Goal: Transaction & Acquisition: Purchase product/service

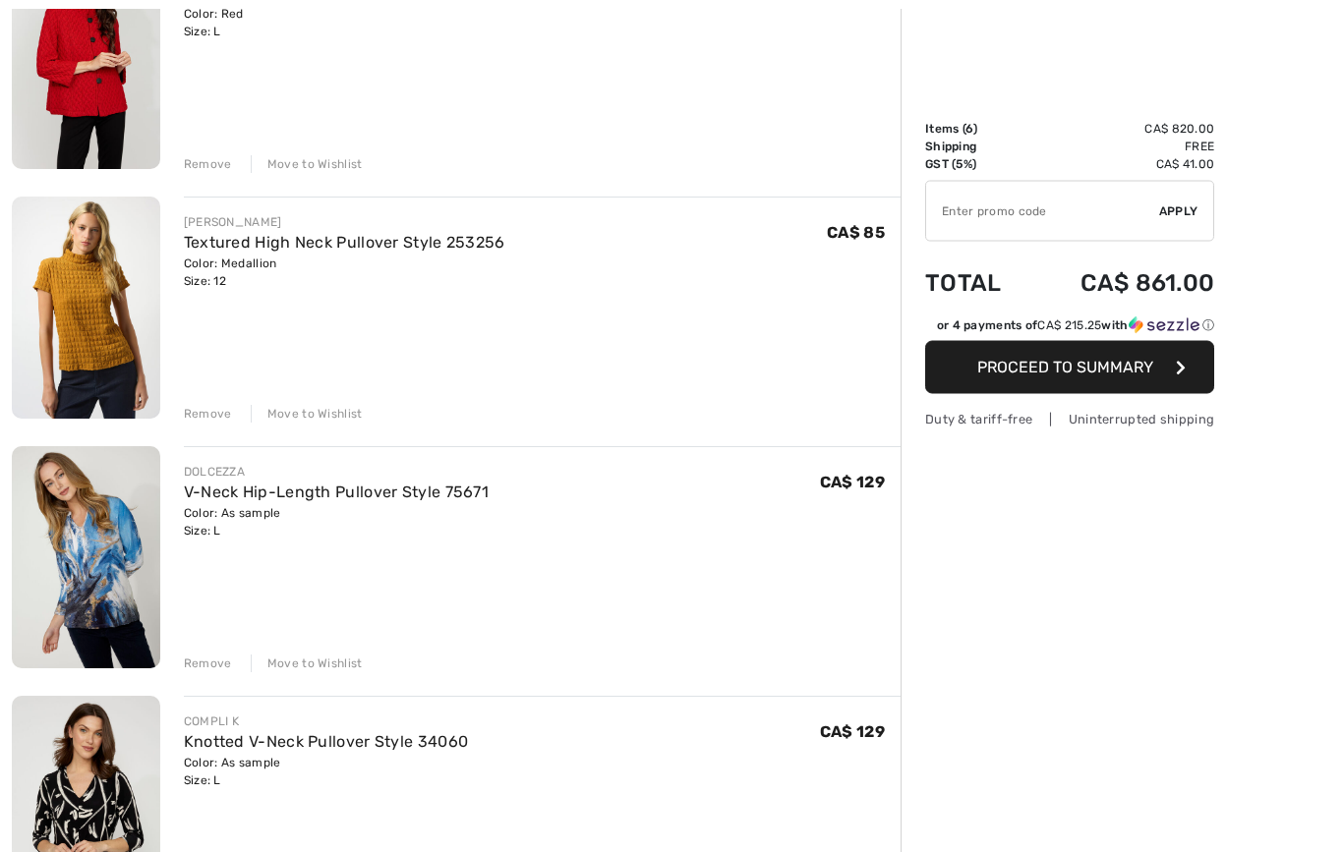
scroll to position [357, 0]
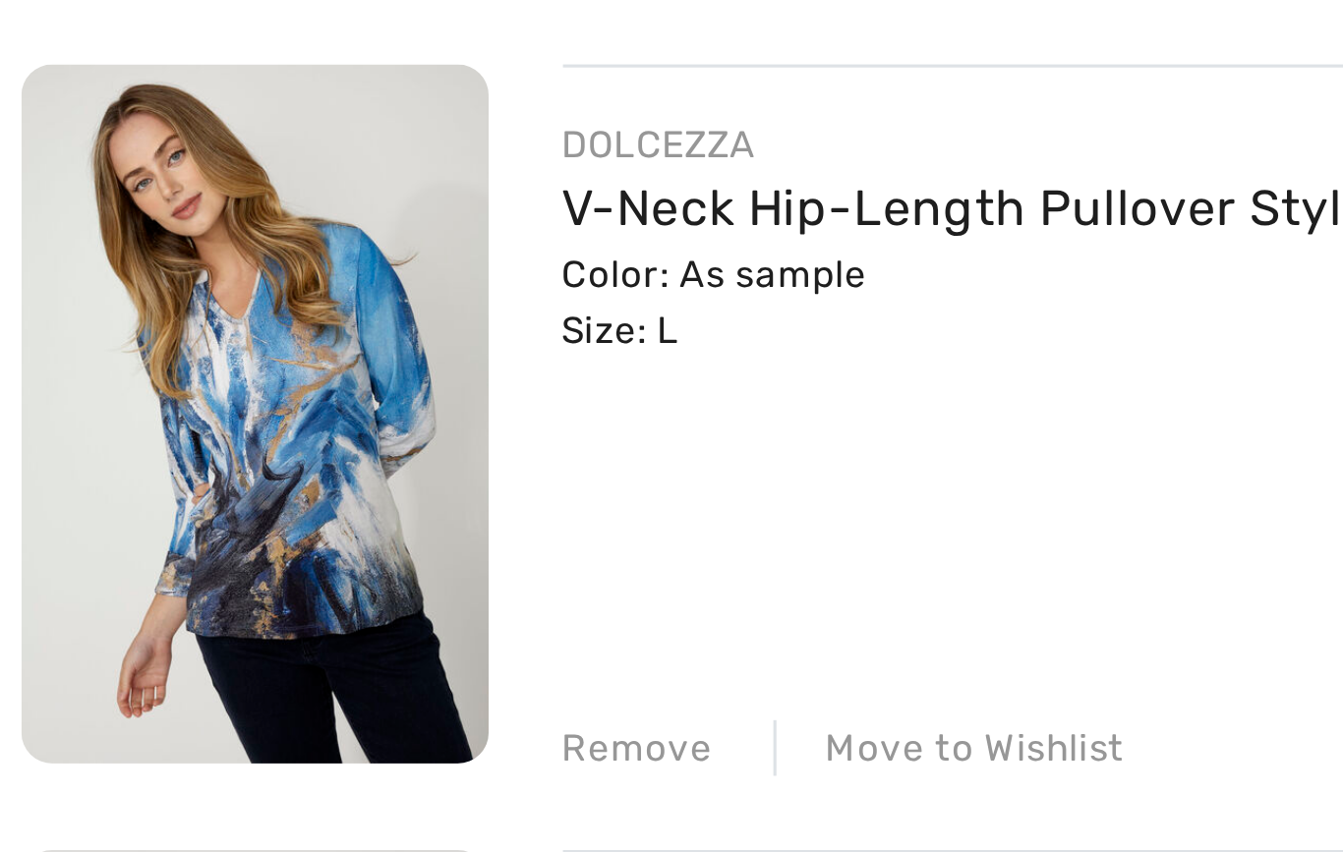
click at [107, 400] on img at bounding box center [86, 511] width 148 height 222
click at [99, 400] on img at bounding box center [86, 511] width 148 height 222
click at [90, 400] on img at bounding box center [86, 511] width 148 height 222
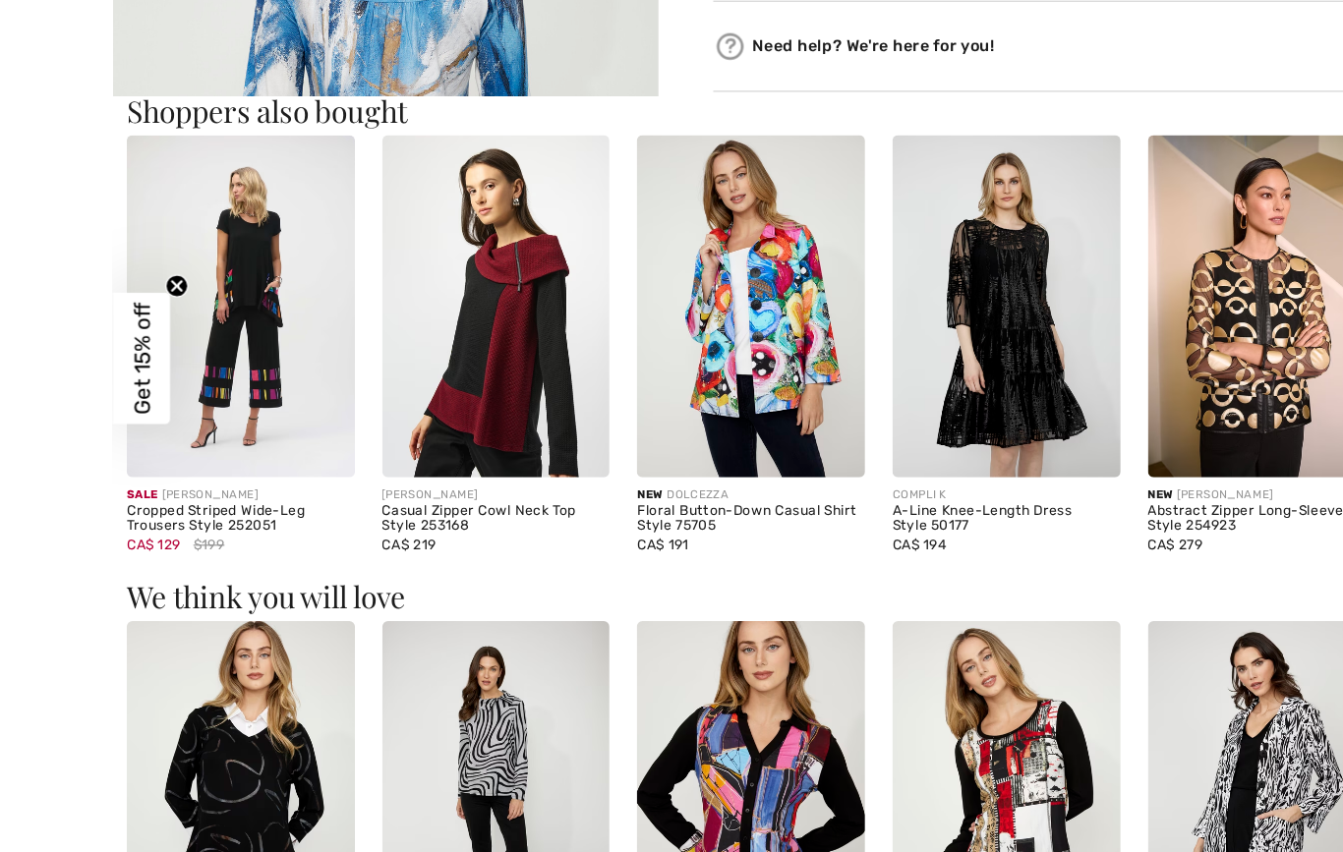
scroll to position [984, 0]
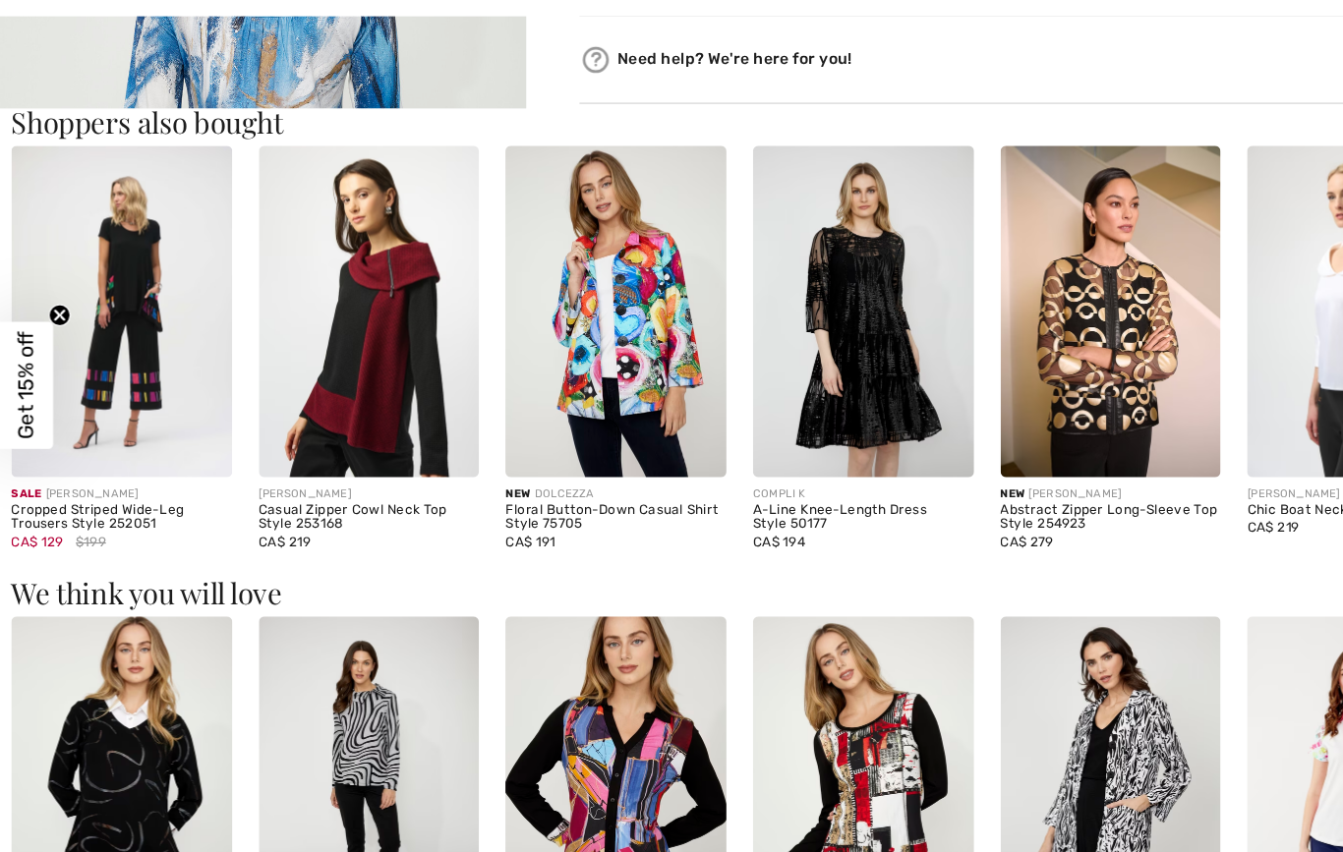
click at [319, 343] on img at bounding box center [330, 360] width 197 height 294
click at [373, 343] on img at bounding box center [330, 360] width 197 height 294
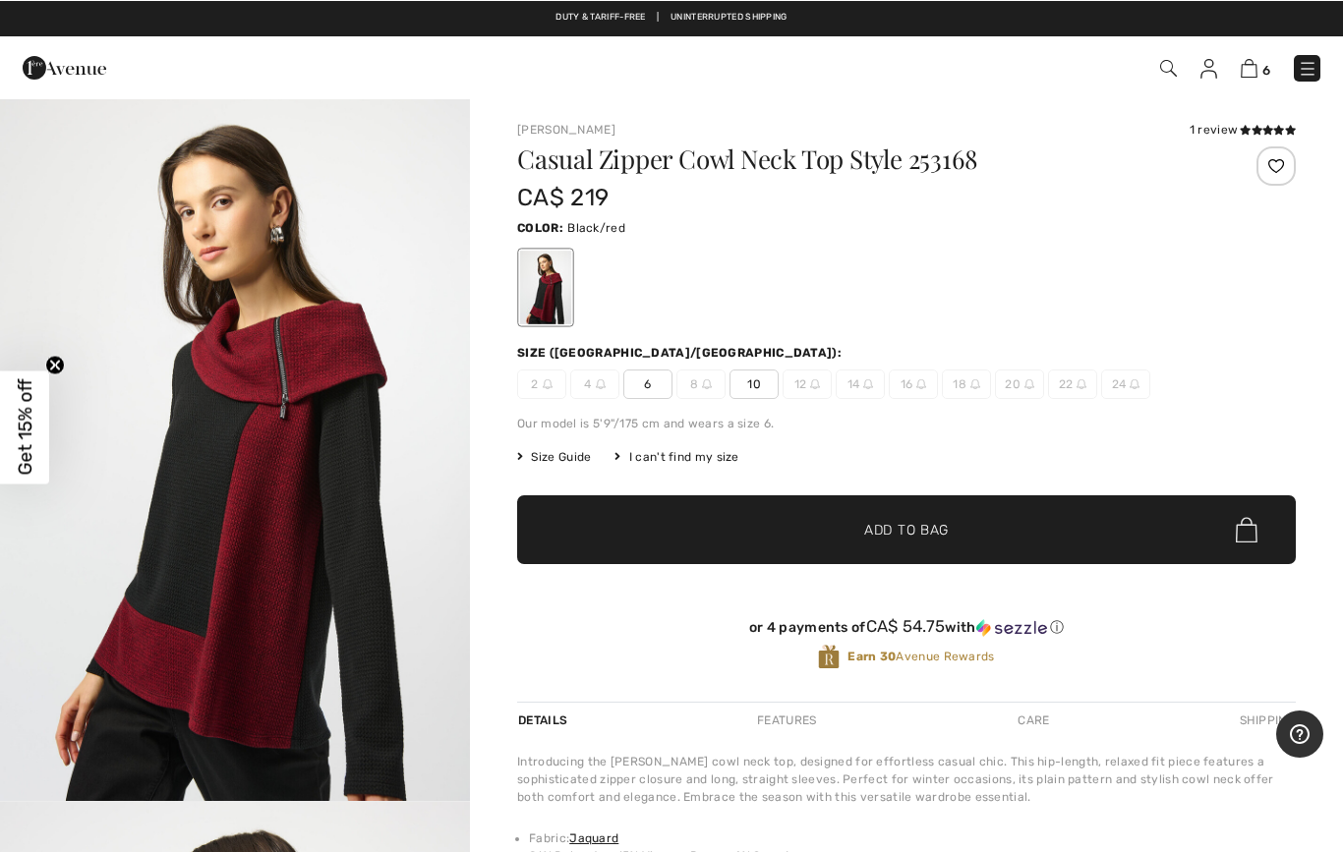
scroll to position [2, 0]
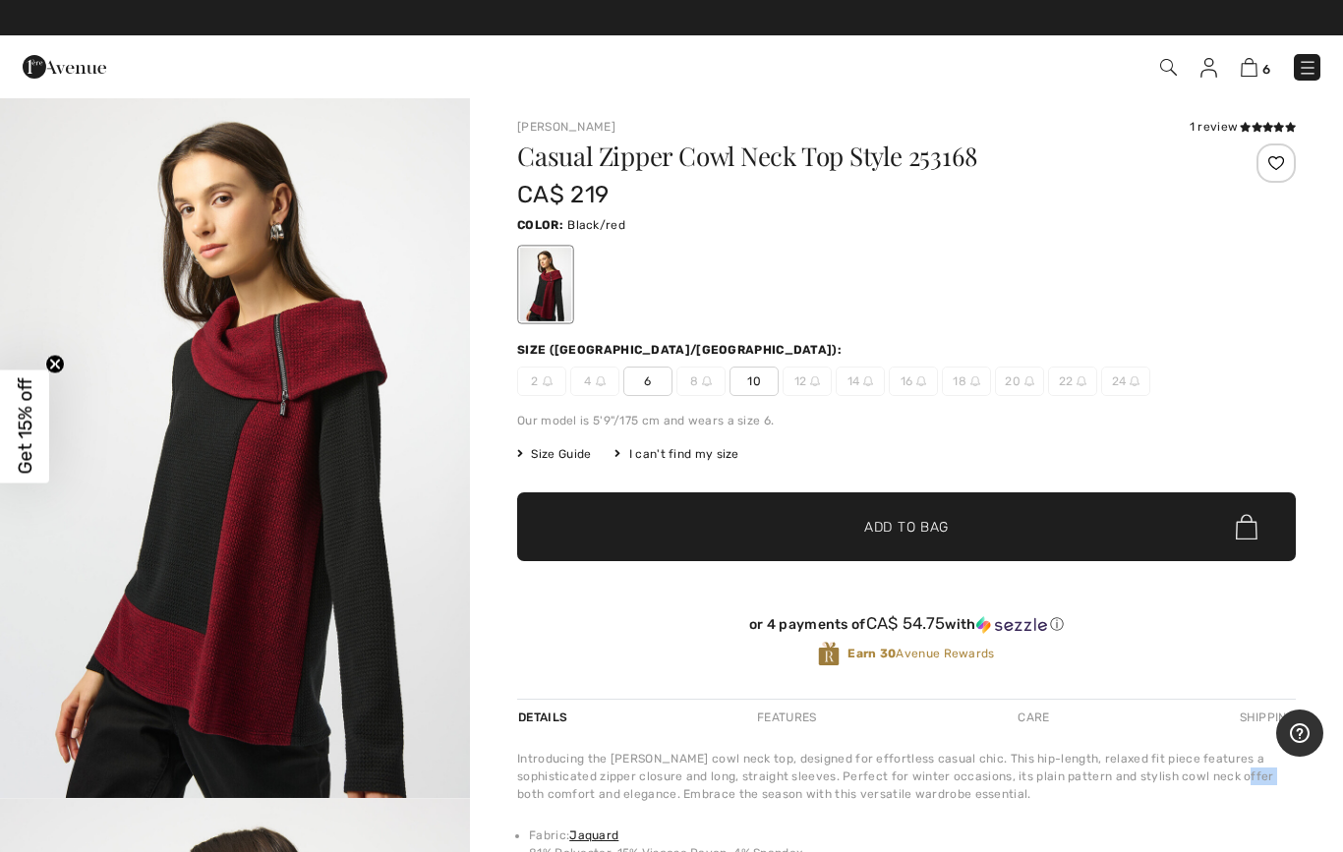
click at [910, 594] on div "or 4 payments of CA$ 54.75 with ⓘ Earn 30 Avenue Rewards" at bounding box center [906, 645] width 779 height 108
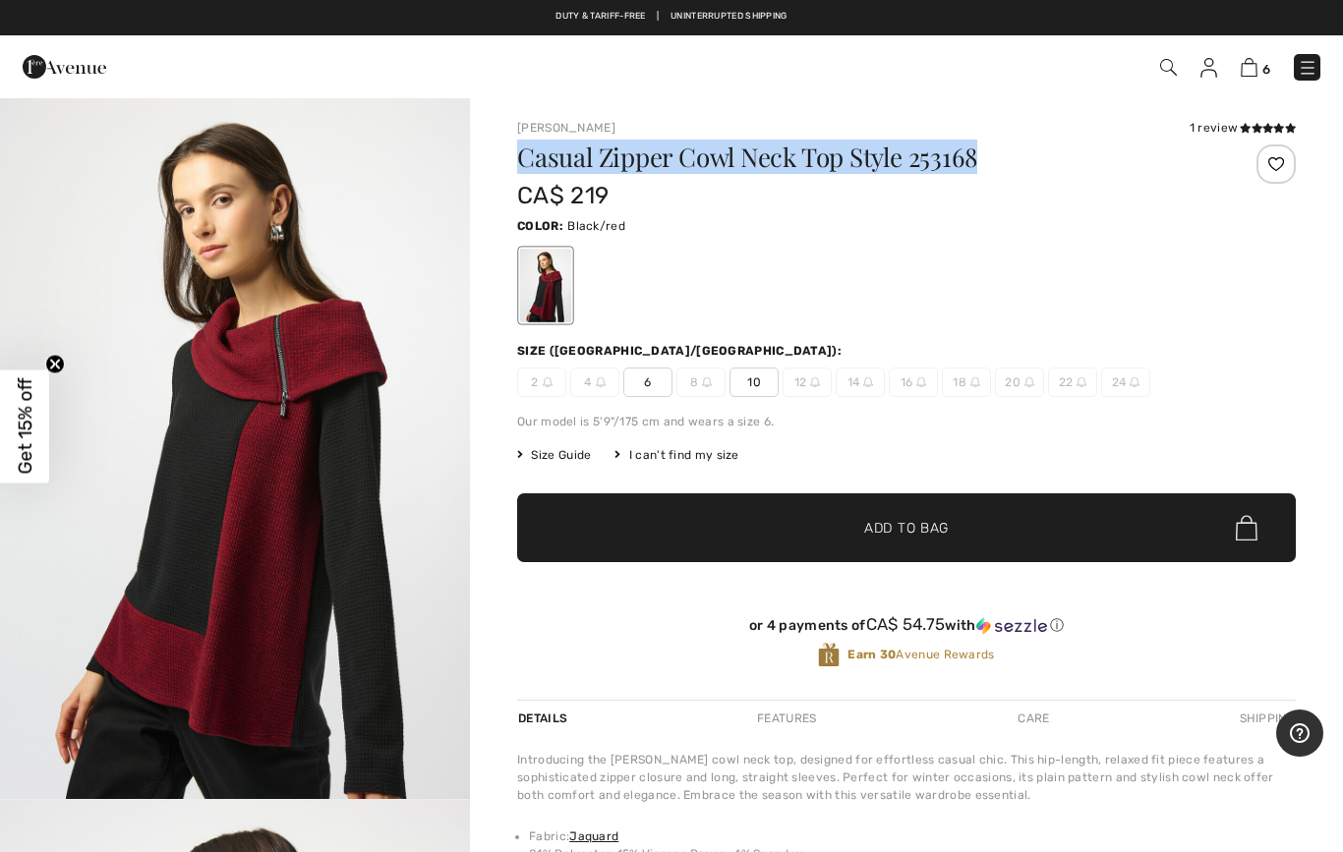
copy h1 "Casual Zipper Cowl Neck Top Style 253168"
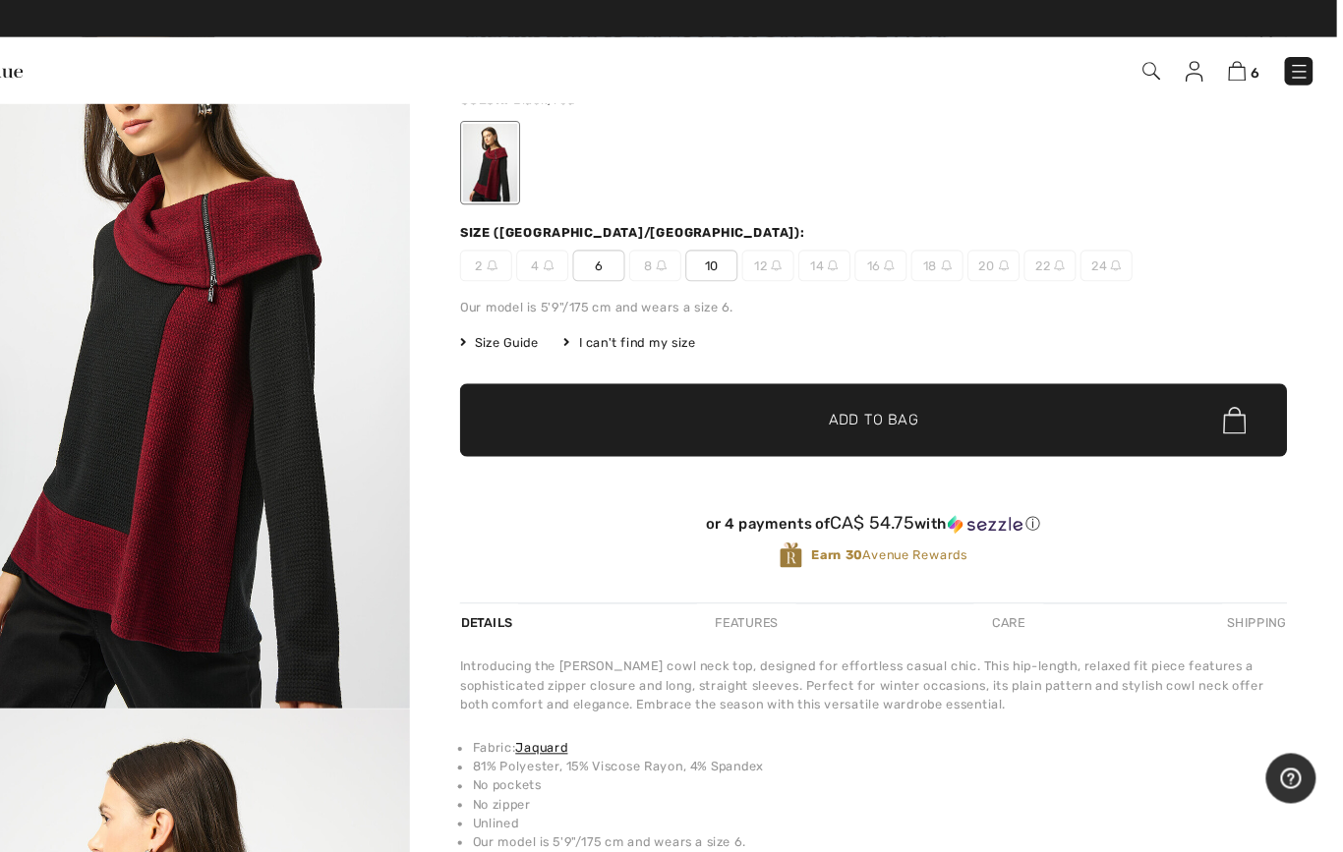
scroll to position [0, 0]
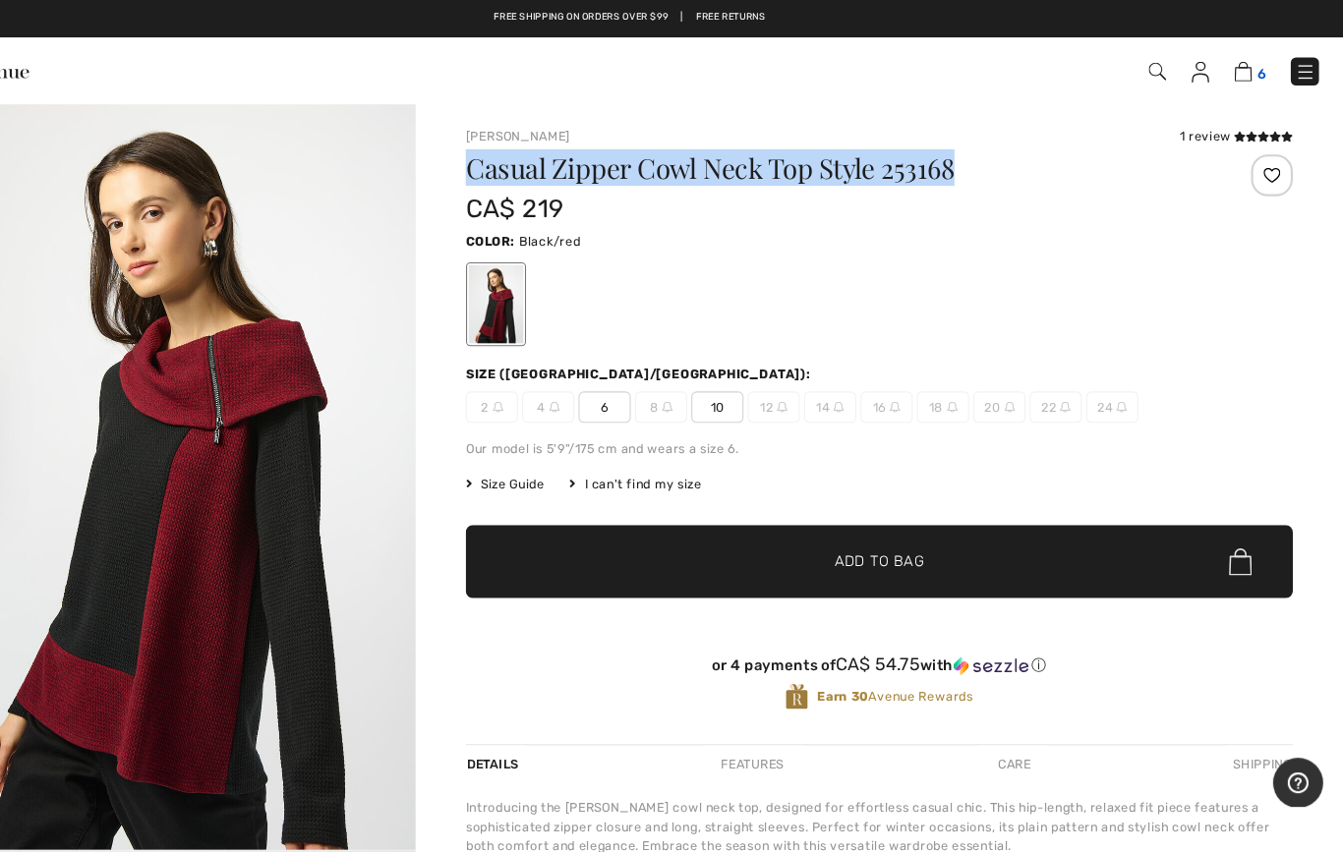
click at [1241, 66] on img at bounding box center [1249, 67] width 17 height 19
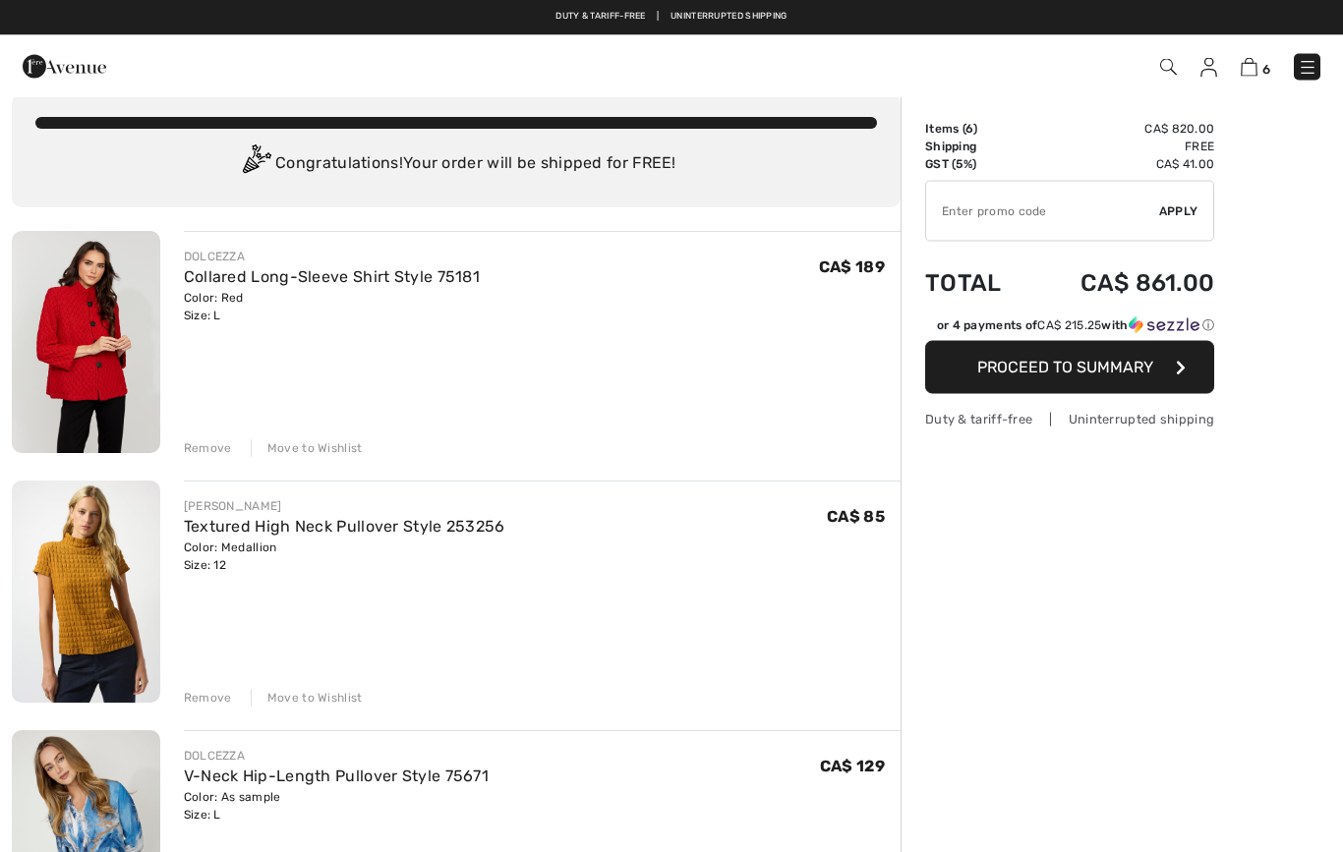
scroll to position [22, 0]
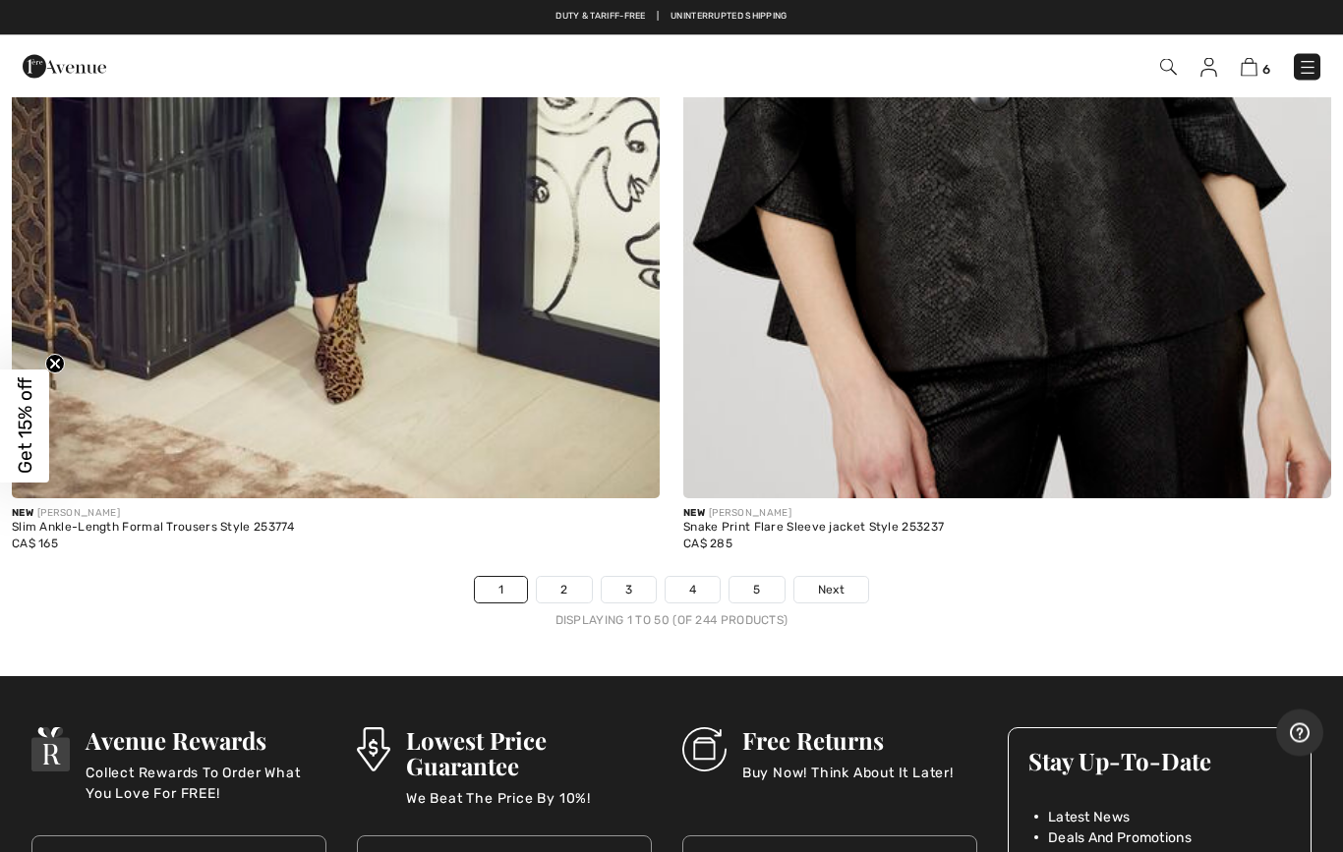
scroll to position [26611, 0]
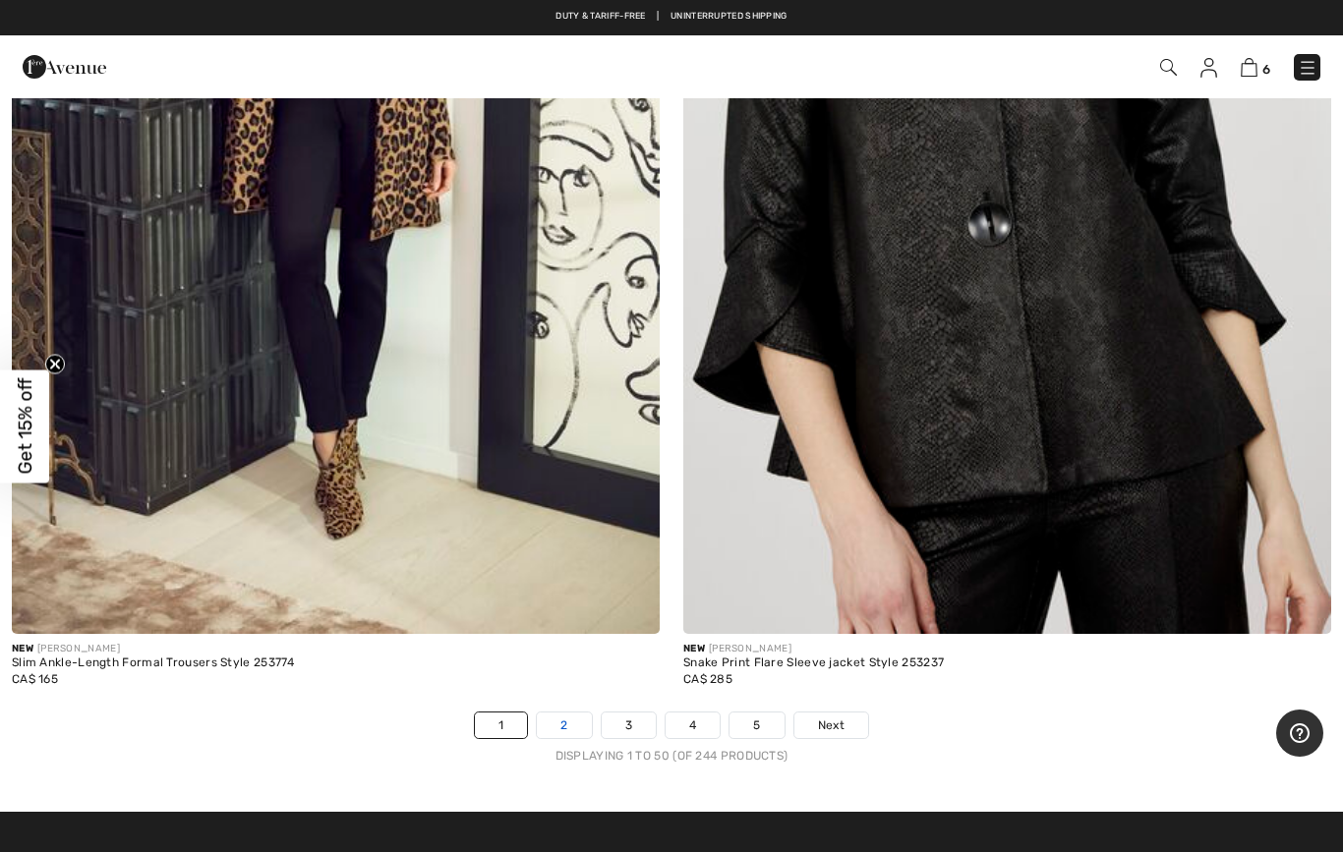
click at [560, 719] on link "2" at bounding box center [564, 726] width 54 height 26
click at [573, 713] on link "2" at bounding box center [564, 726] width 54 height 26
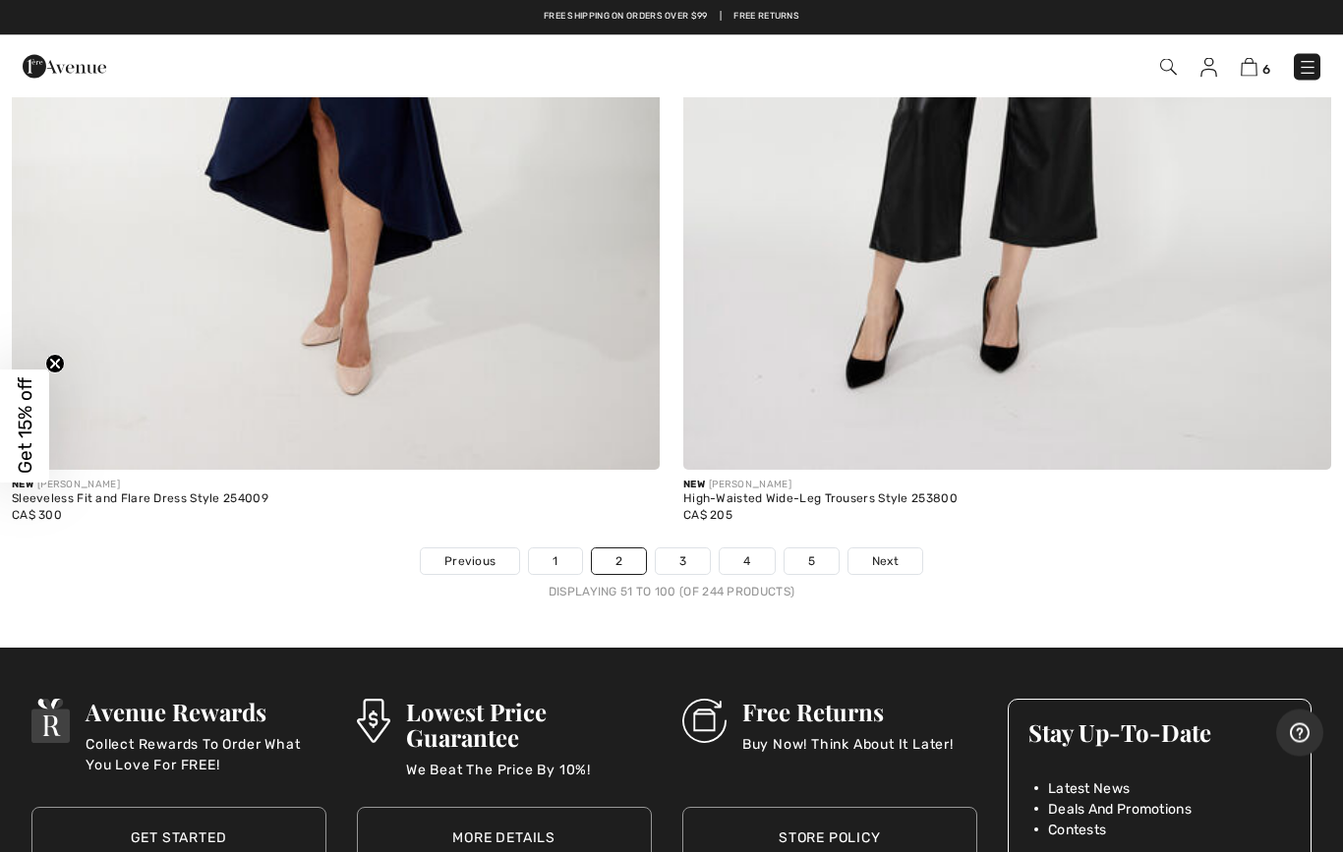
scroll to position [26716, 0]
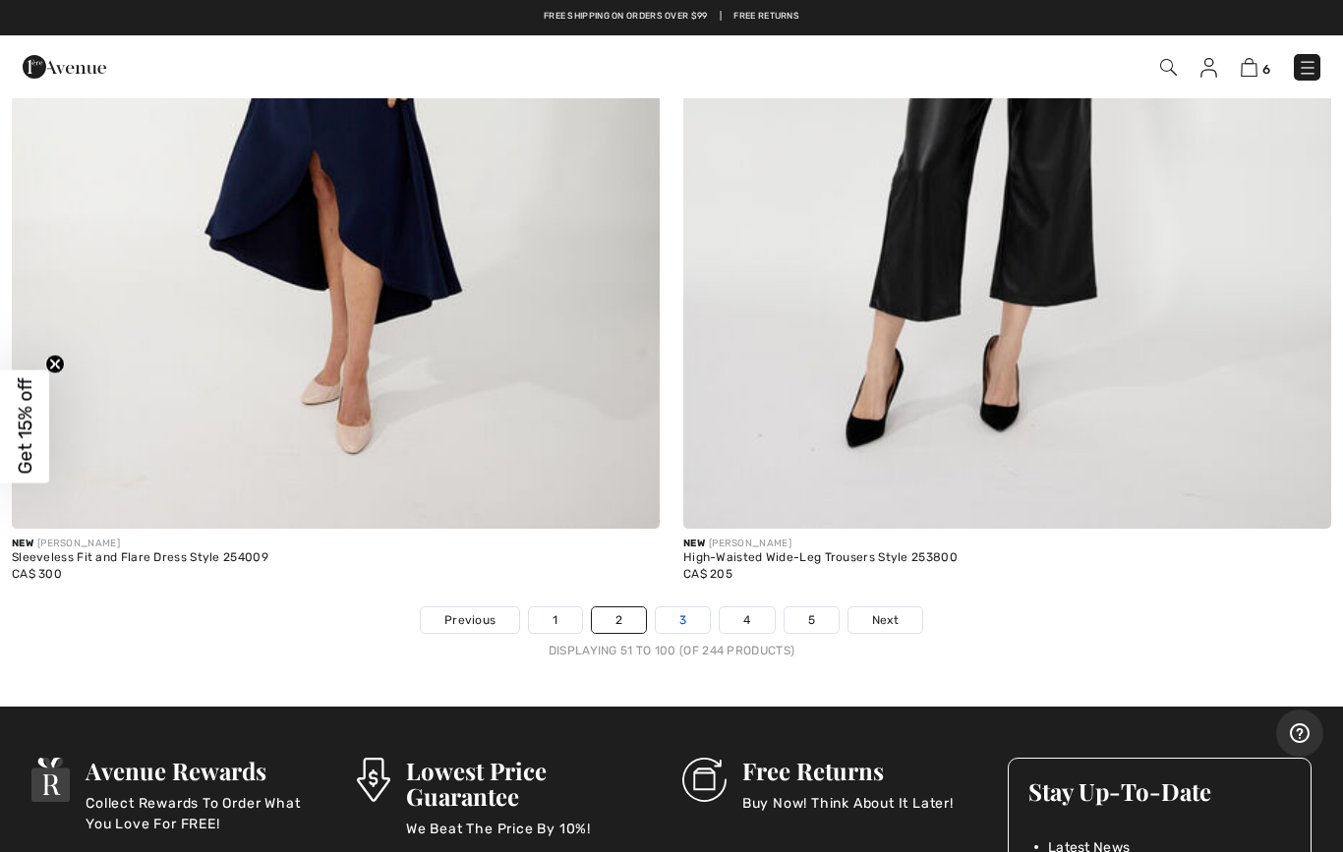
click at [689, 608] on link "3" at bounding box center [683, 621] width 54 height 26
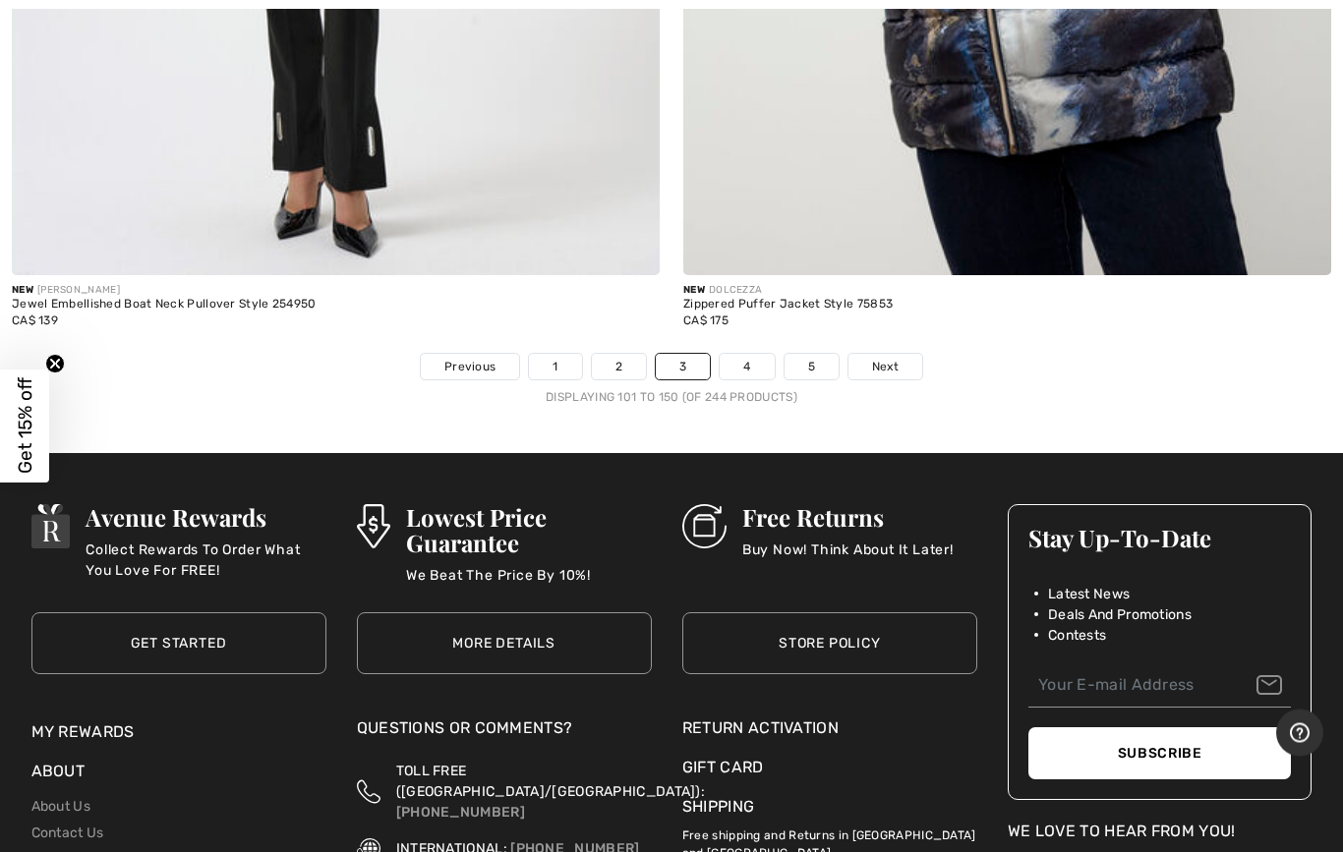
scroll to position [26970, 0]
click at [757, 354] on link "4" at bounding box center [747, 367] width 54 height 26
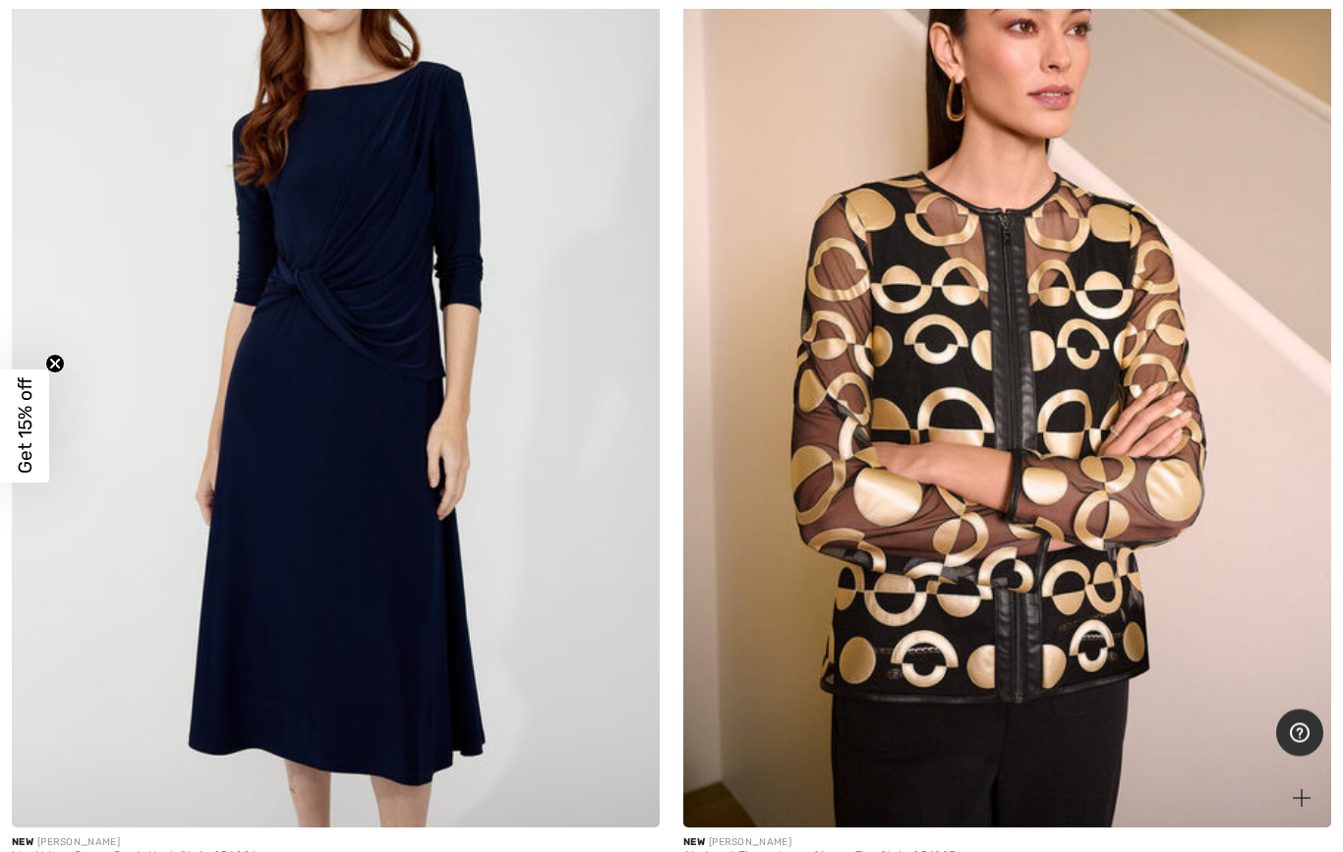
scroll to position [16565, 0]
click at [1165, 446] on img at bounding box center [1007, 341] width 648 height 972
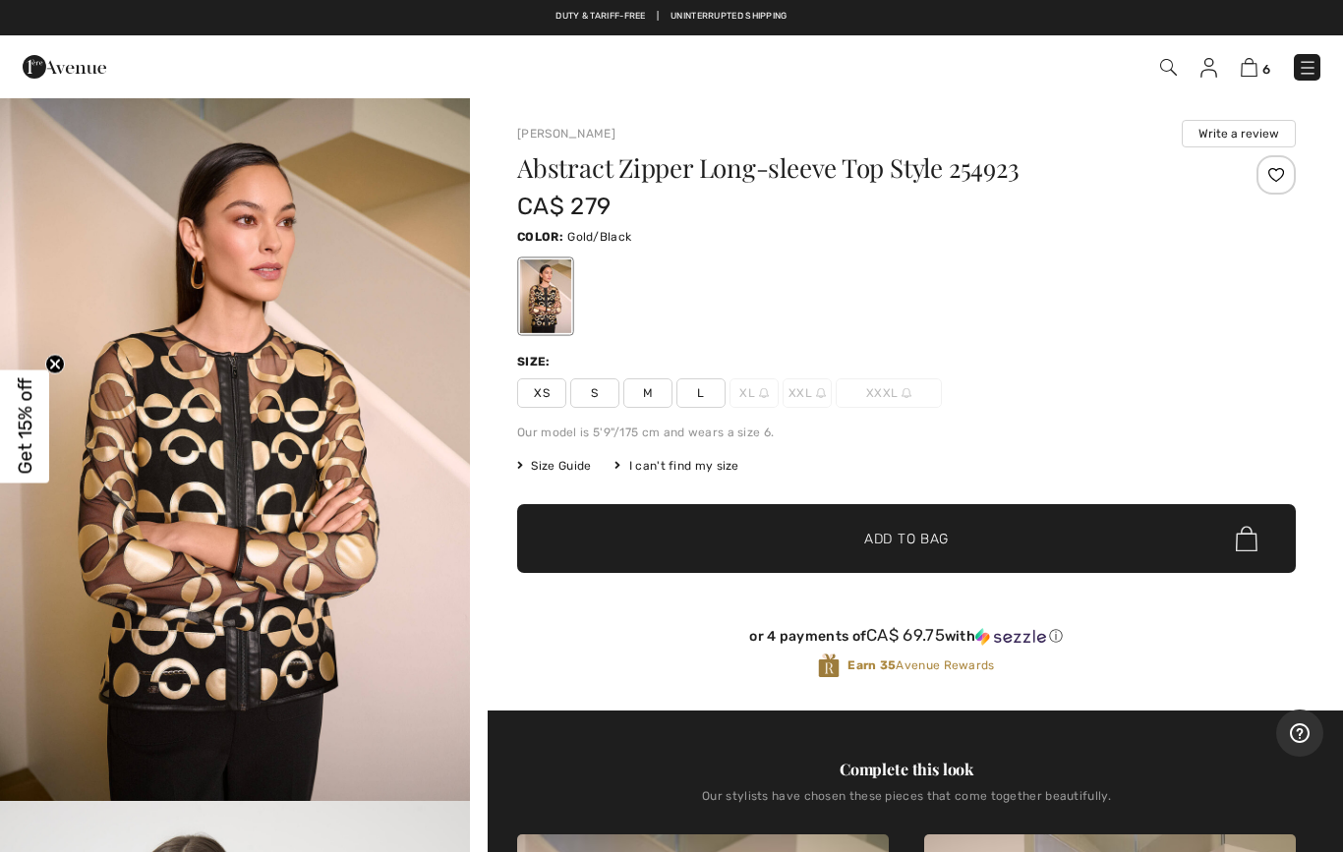
click at [705, 395] on span "L" at bounding box center [700, 392] width 49 height 29
click at [915, 554] on span "✔ Added to Bag Add to Bag" at bounding box center [906, 538] width 779 height 69
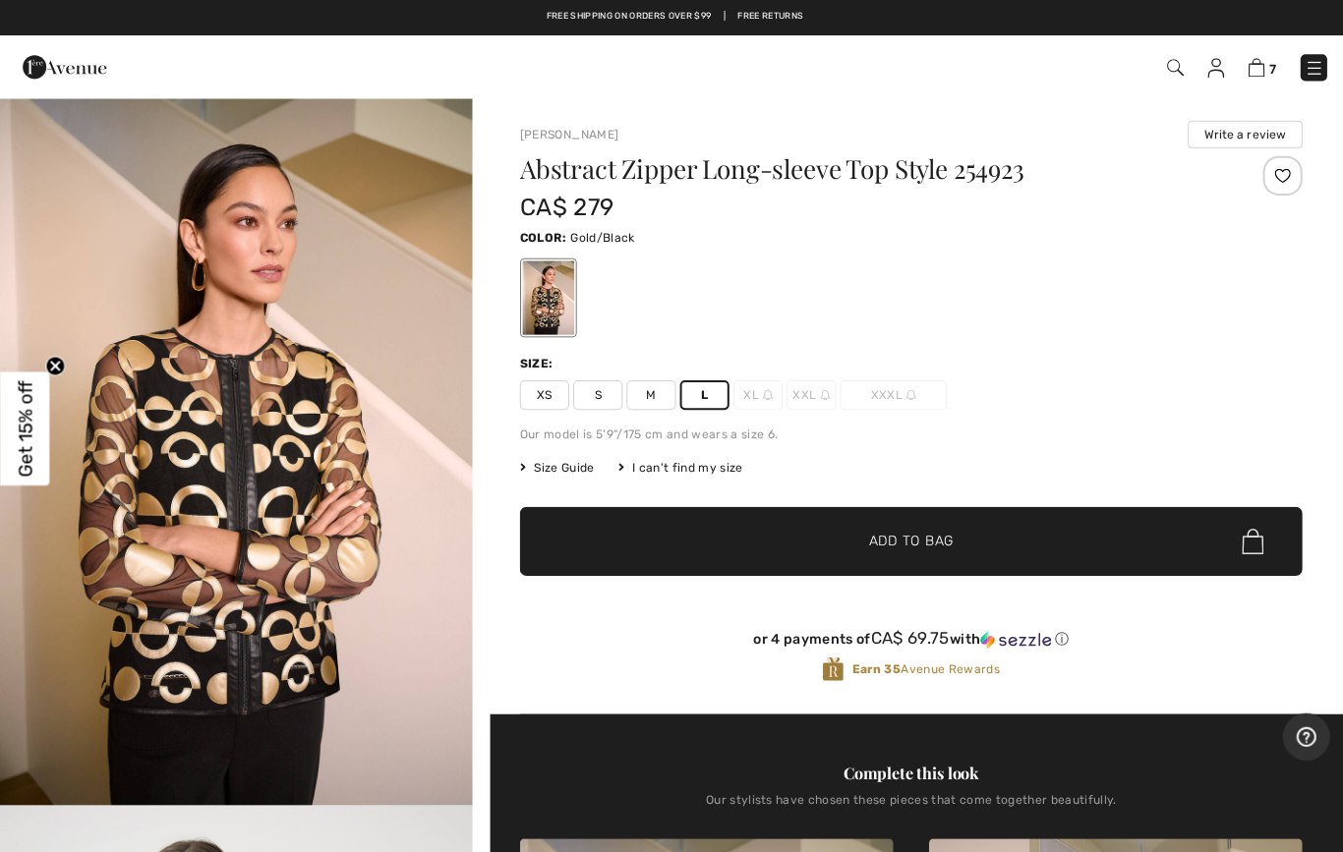
click at [1211, 67] on img at bounding box center [1209, 68] width 17 height 20
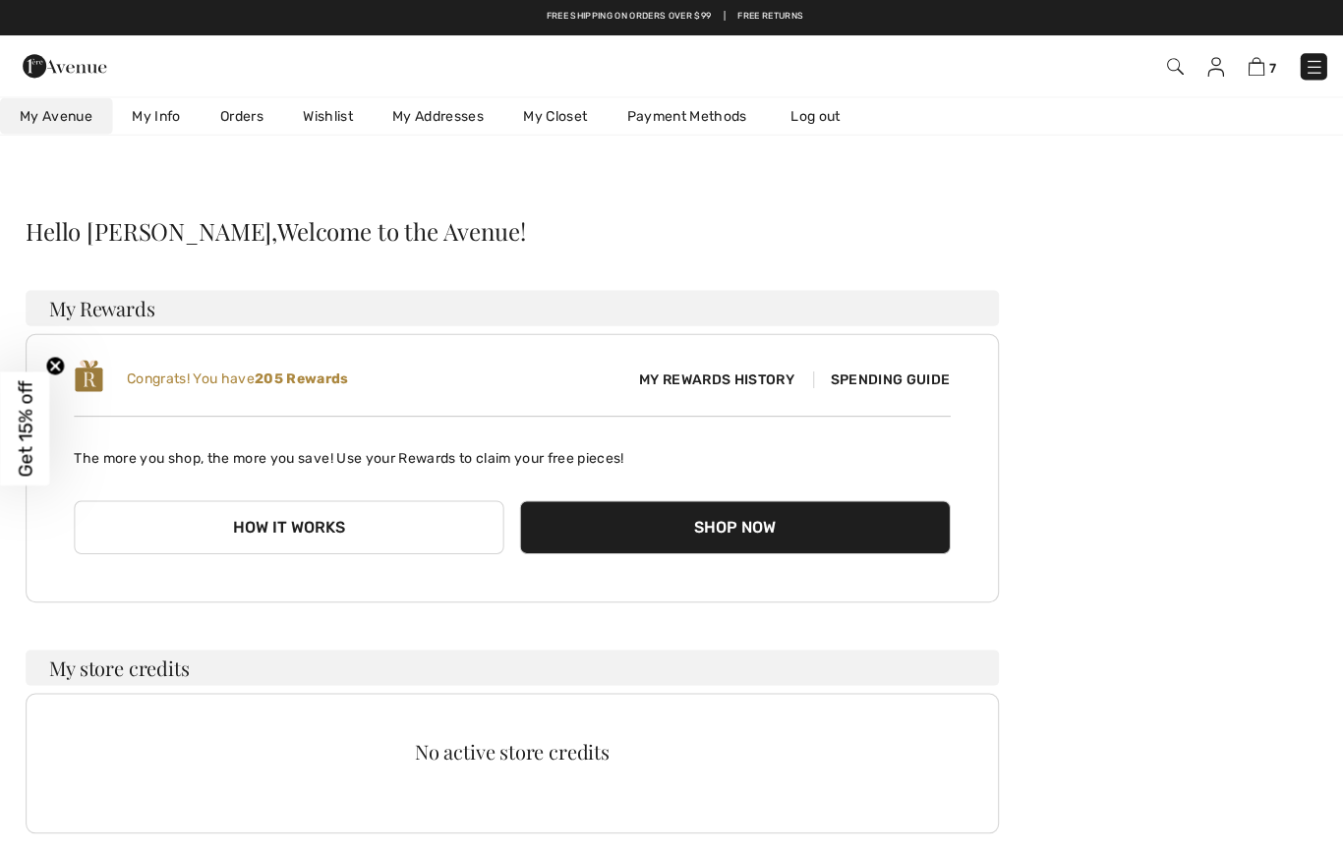
click at [1319, 198] on div "Duty & tariff-free | Uninterrupted shipping Free shipping on orders over $99 | …" at bounding box center [671, 601] width 1343 height 1203
